Goal: Transaction & Acquisition: Purchase product/service

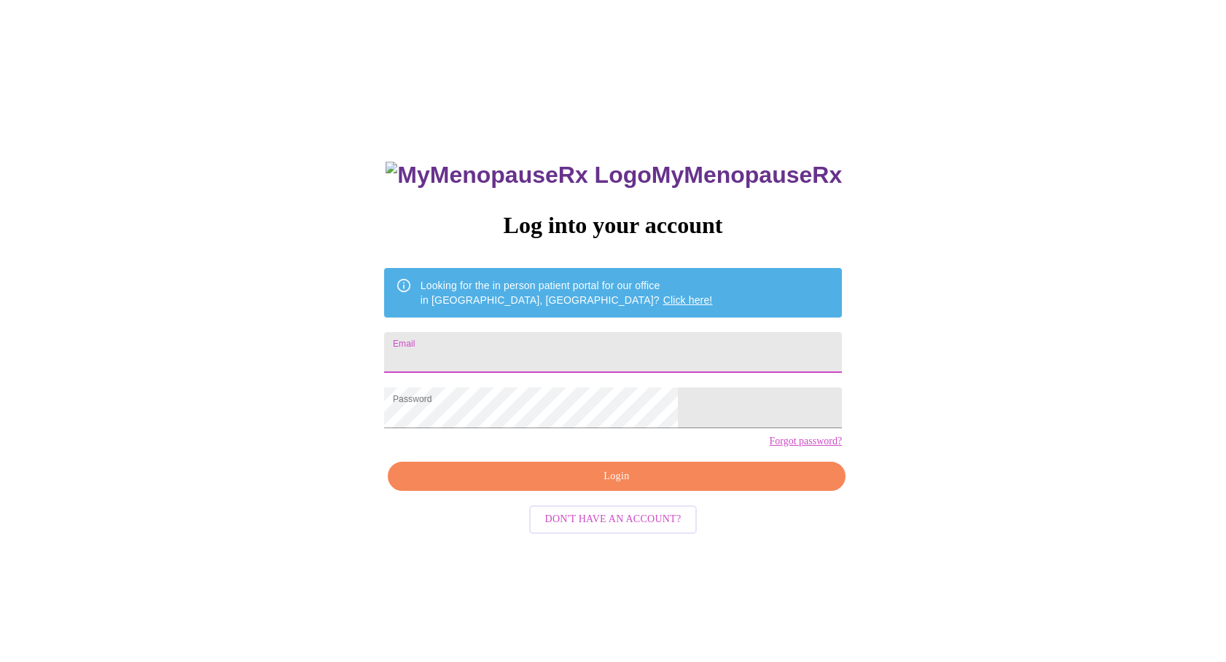
click at [528, 352] on input "Email" at bounding box center [613, 352] width 458 height 41
type input "[EMAIL_ADDRESS][DOMAIN_NAME]"
click at [493, 348] on input "Email" at bounding box center [613, 352] width 458 height 41
type input "[EMAIL_ADDRESS][DOMAIN_NAME]"
click at [643, 486] on span "Login" at bounding box center [616, 477] width 424 height 18
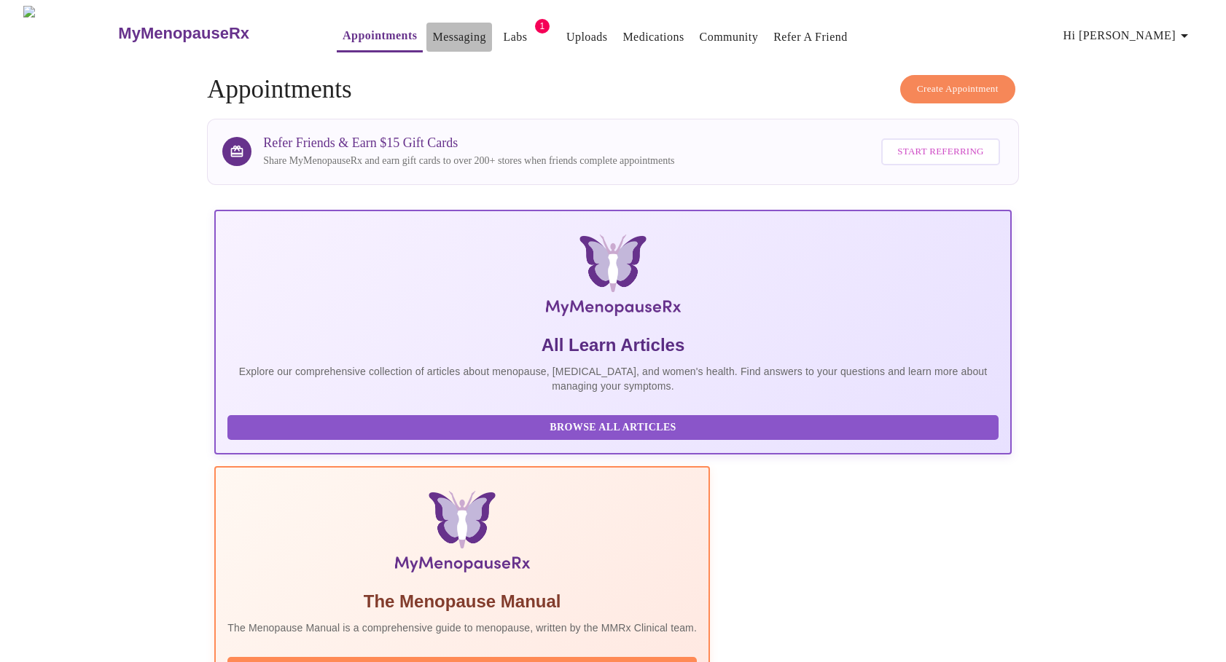
click at [432, 30] on link "Messaging" at bounding box center [458, 37] width 53 height 20
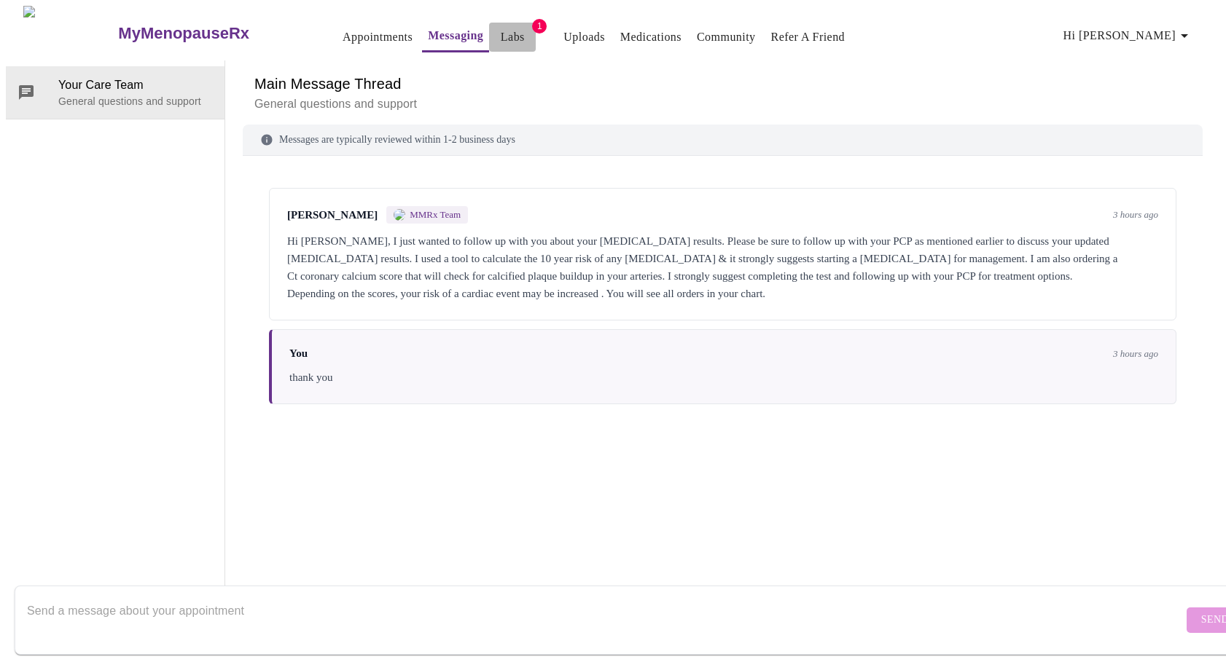
click at [496, 27] on button "Labs" at bounding box center [512, 37] width 47 height 29
click at [501, 28] on link "Labs" at bounding box center [513, 37] width 24 height 20
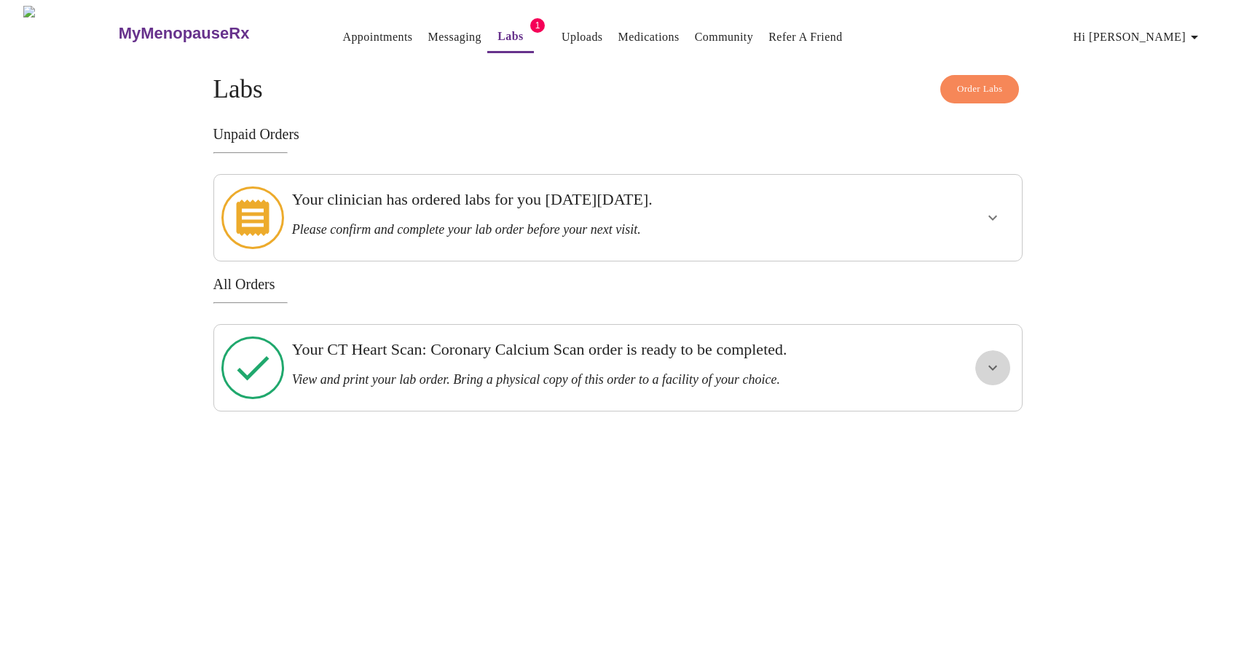
click at [995, 359] on icon "show more" at bounding box center [992, 367] width 17 height 17
drag, startPoint x: 1004, startPoint y: 200, endPoint x: 998, endPoint y: 208, distance: 10.5
click at [1001, 204] on button "show more" at bounding box center [993, 217] width 35 height 35
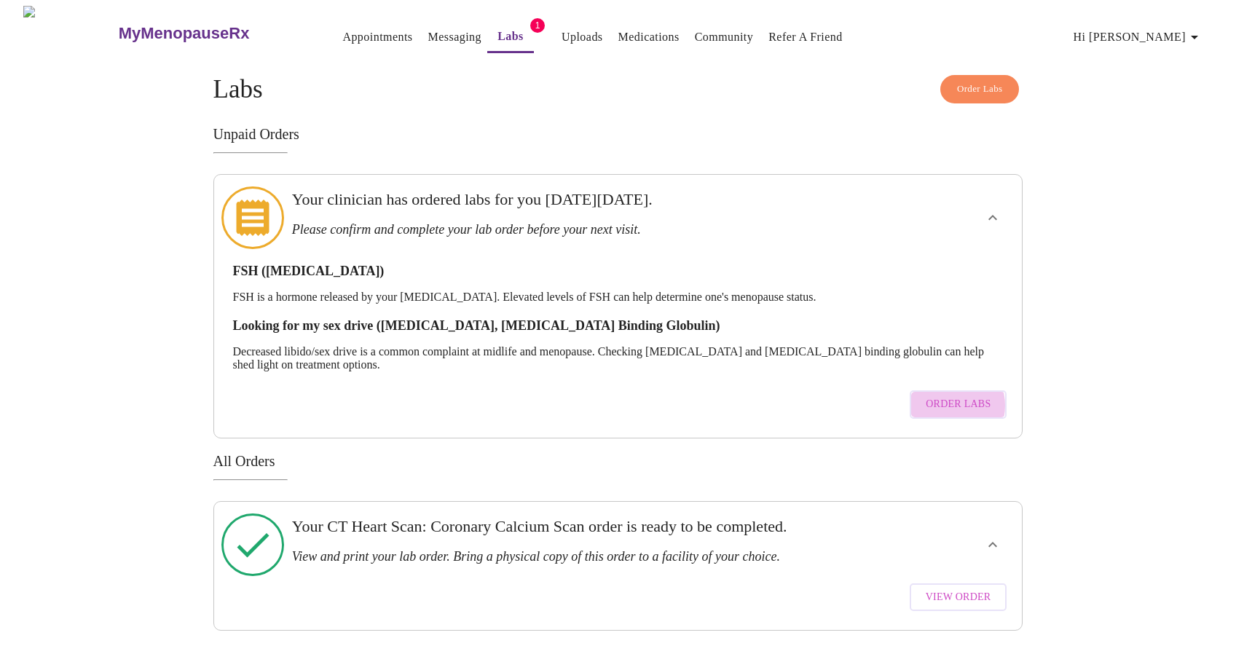
click at [945, 396] on span "Order Labs" at bounding box center [958, 405] width 65 height 18
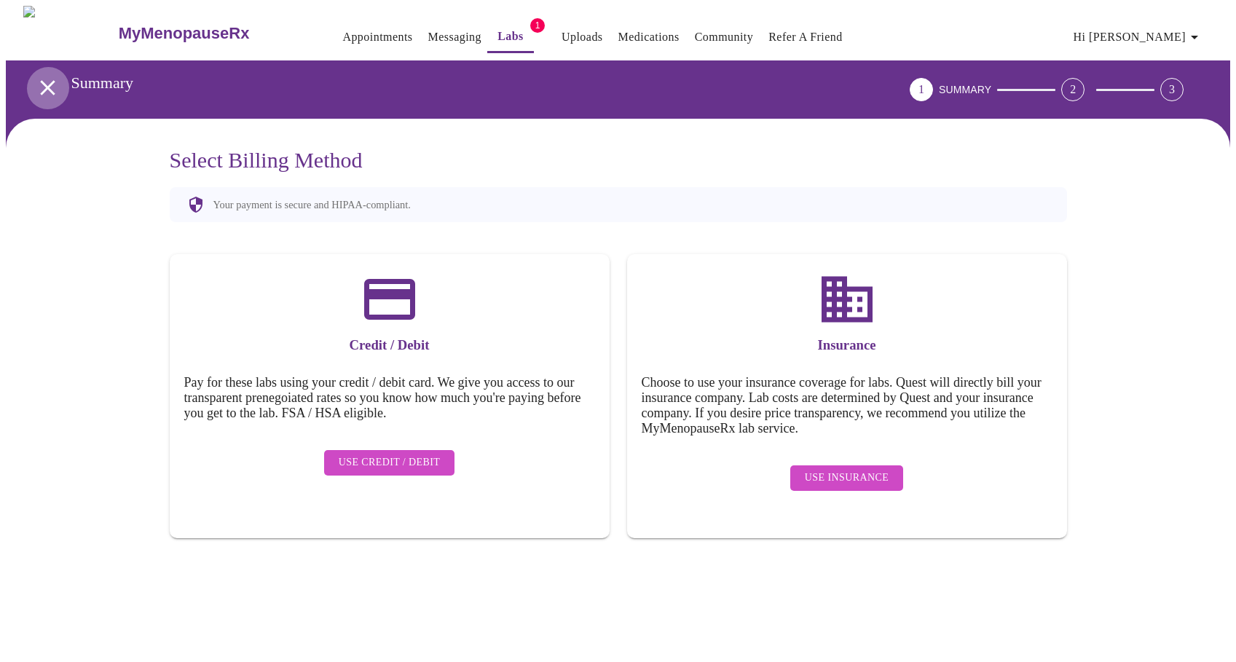
click at [45, 85] on icon "open drawer" at bounding box center [47, 87] width 15 height 15
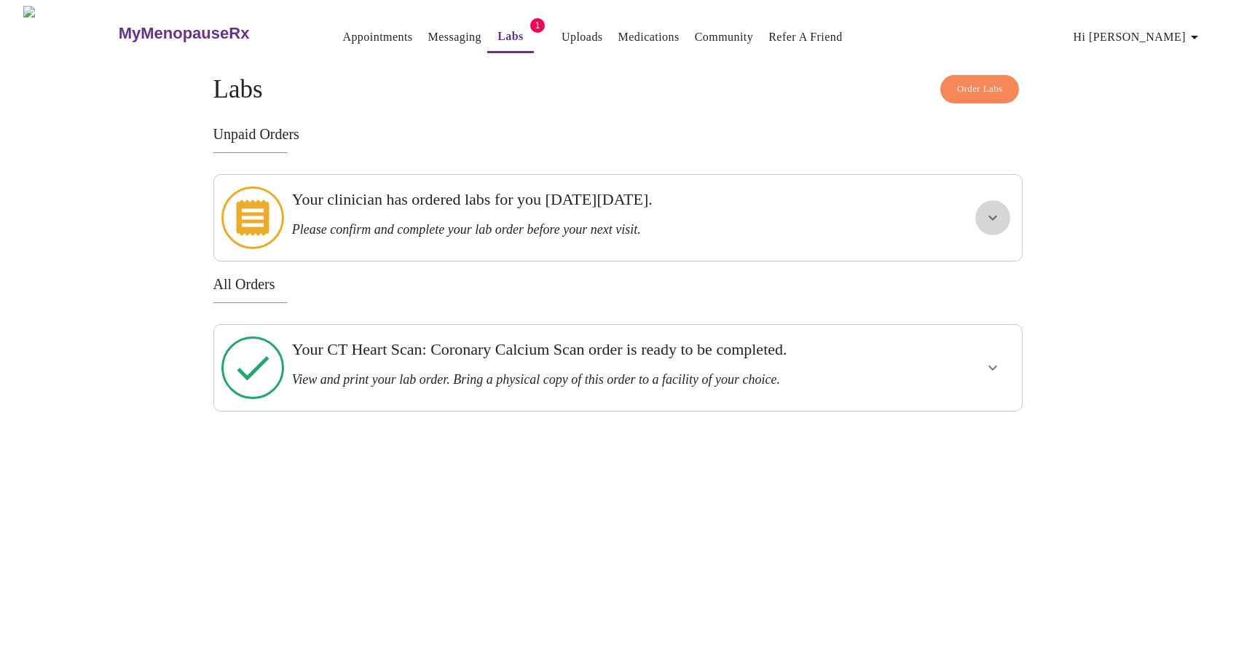
click at [998, 209] on icon "show more" at bounding box center [992, 217] width 17 height 17
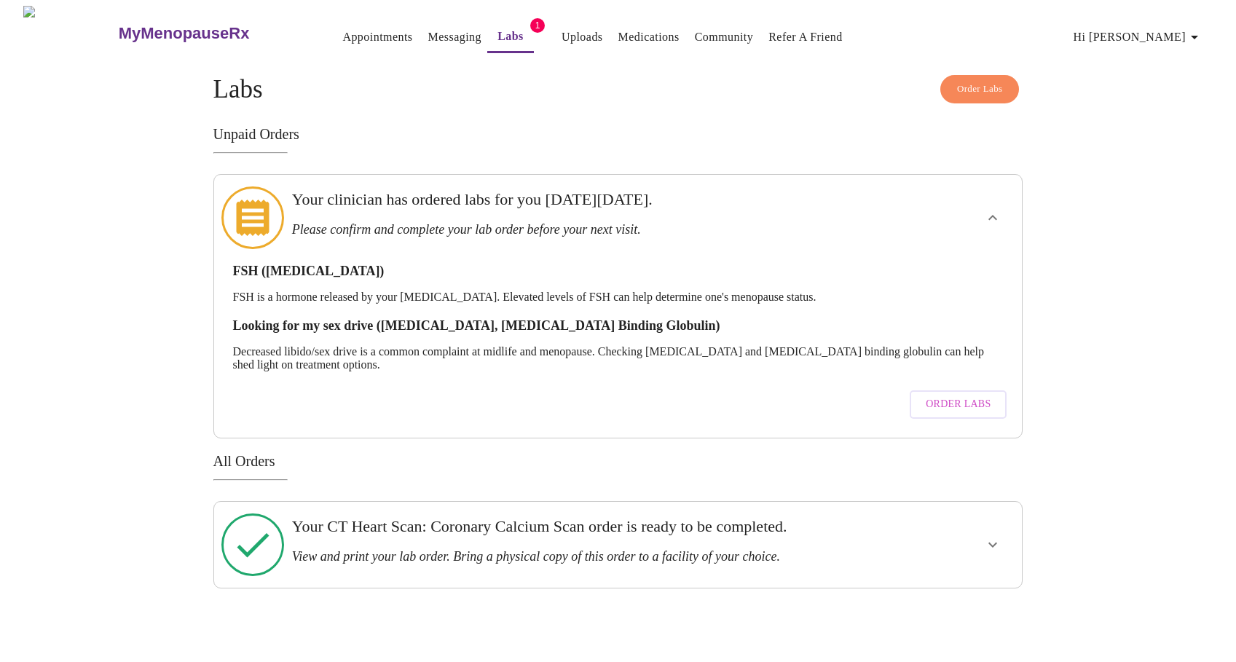
click at [935, 508] on div at bounding box center [950, 545] width 133 height 74
click at [993, 542] on icon "show more" at bounding box center [993, 544] width 9 height 5
click at [952, 589] on span "View Order" at bounding box center [959, 598] width 66 height 18
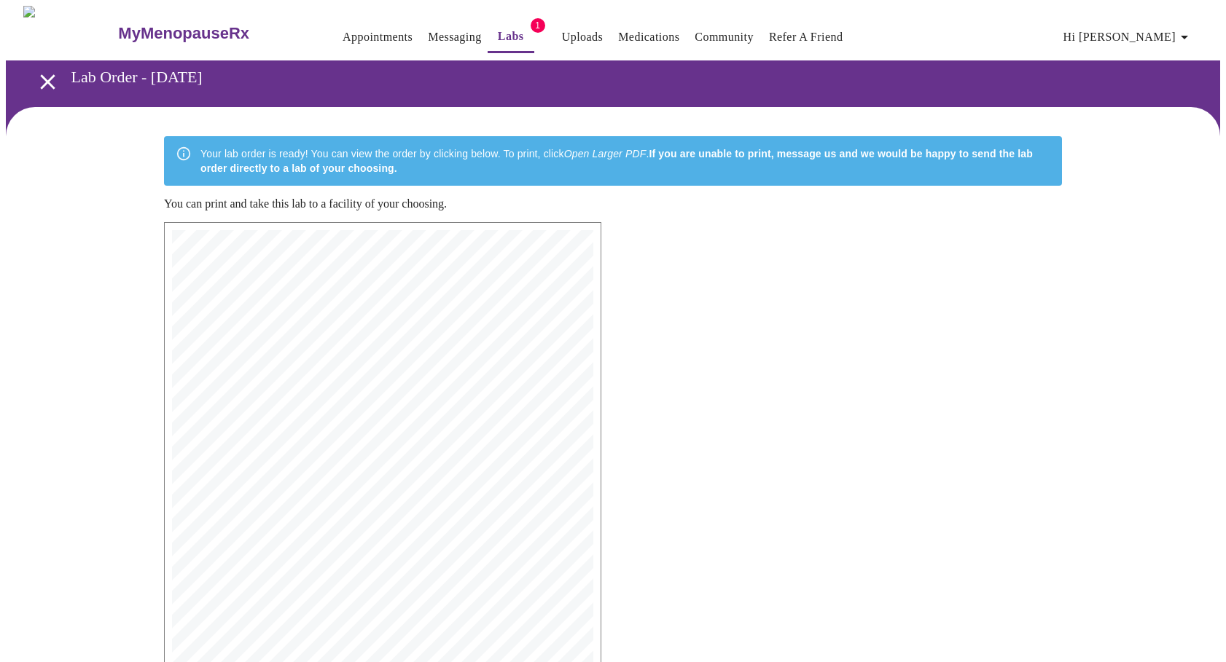
click at [498, 33] on link "Labs" at bounding box center [511, 36] width 26 height 20
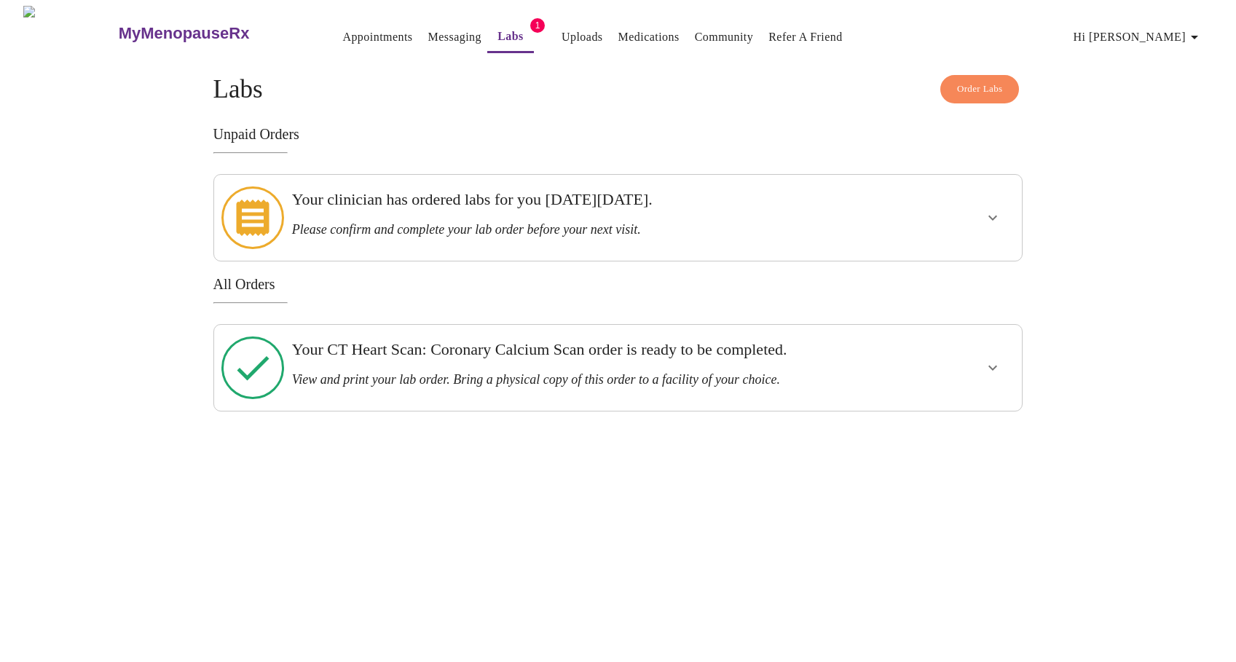
click at [716, 228] on h3 "Please confirm and complete your lab order before your next visit." at bounding box center [579, 229] width 574 height 15
click at [828, 346] on h3 "Your CT Heart Scan: Coronary Calcium Scan order is ready to be completed." at bounding box center [579, 349] width 574 height 19
click at [996, 359] on icon "show more" at bounding box center [992, 367] width 17 height 17
click at [987, 412] on span "View Order" at bounding box center [959, 421] width 66 height 18
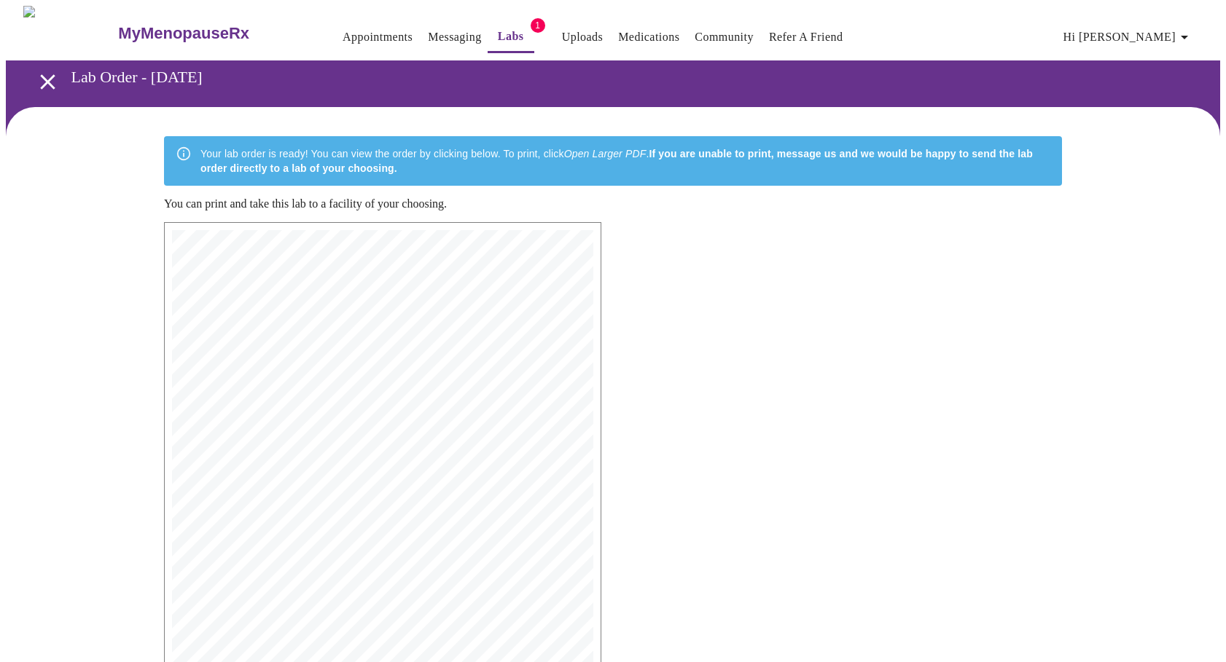
click at [498, 27] on link "Labs" at bounding box center [511, 36] width 26 height 20
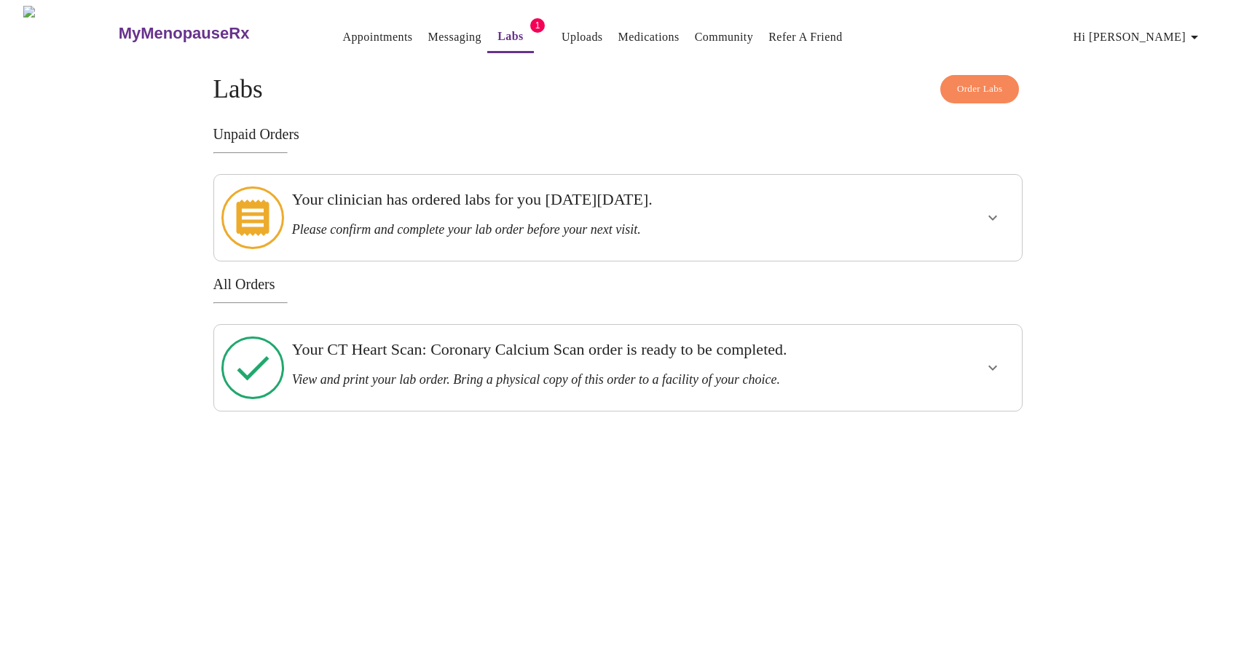
click at [995, 216] on icon "show more" at bounding box center [992, 217] width 17 height 17
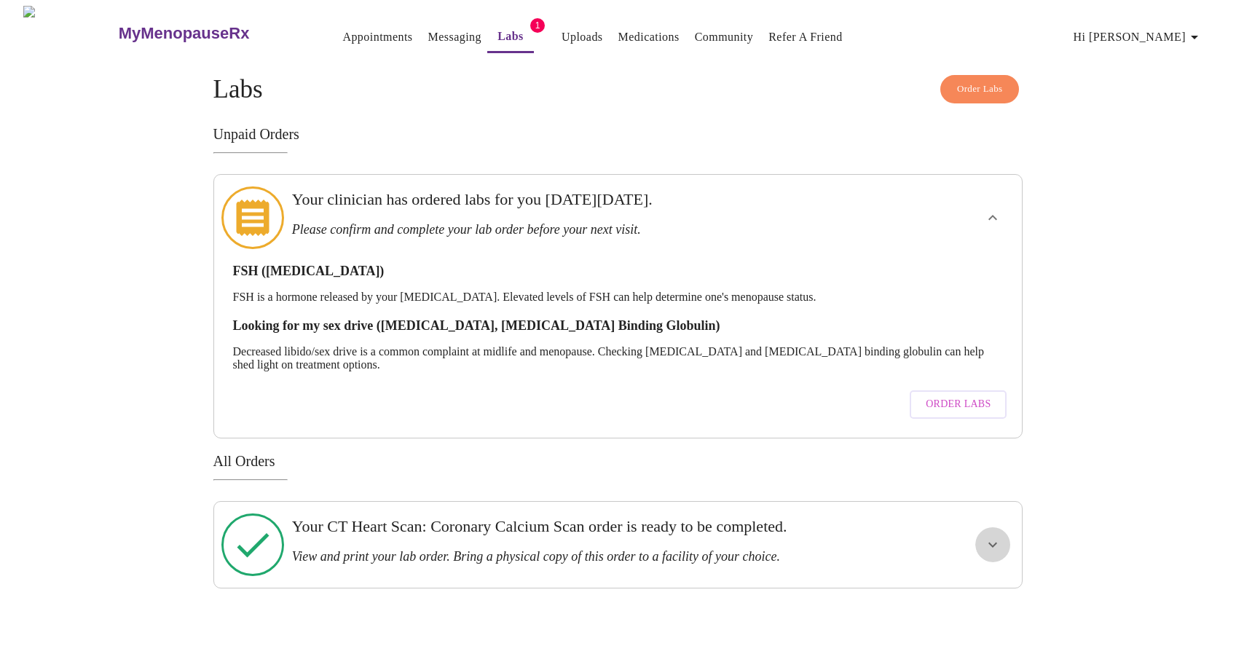
click at [992, 536] on icon "show more" at bounding box center [992, 544] width 17 height 17
click at [957, 396] on span "Order Labs" at bounding box center [958, 405] width 65 height 18
